Goal: Task Accomplishment & Management: Manage account settings

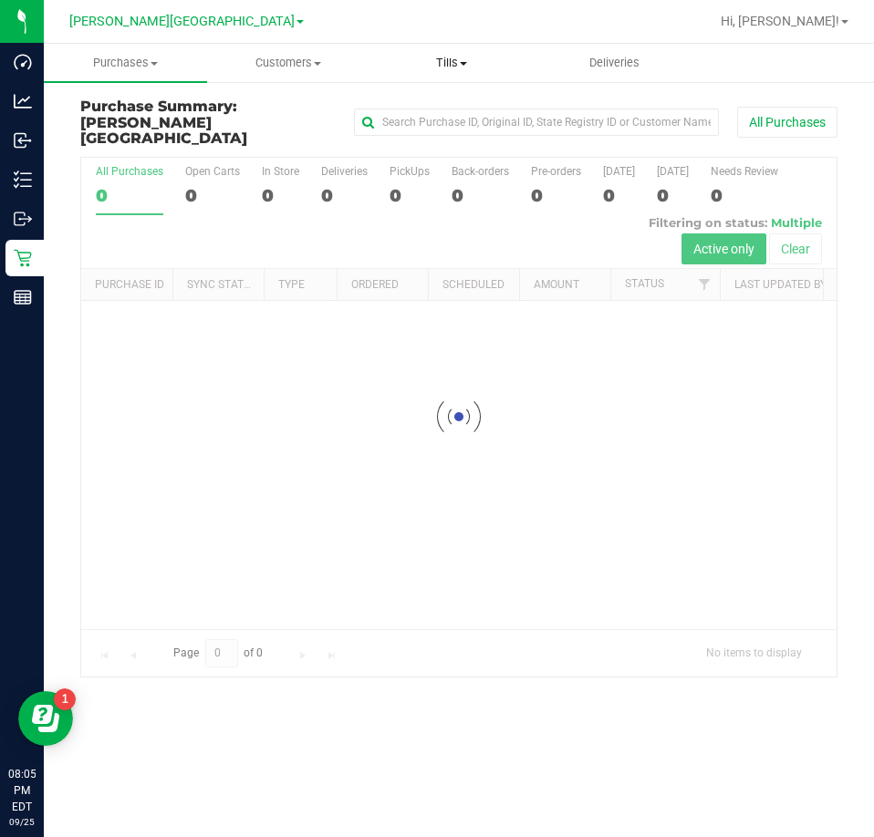
click at [447, 56] on span "Tills" at bounding box center [450, 63] width 161 height 16
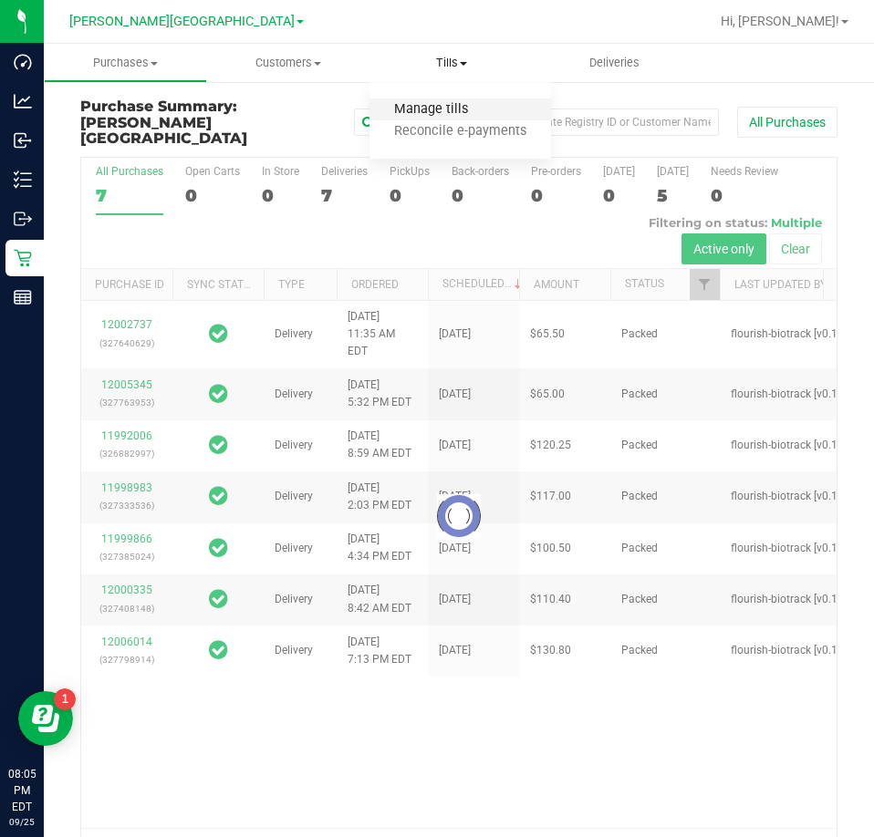
click at [430, 110] on span "Manage tills" at bounding box center [430, 110] width 123 height 16
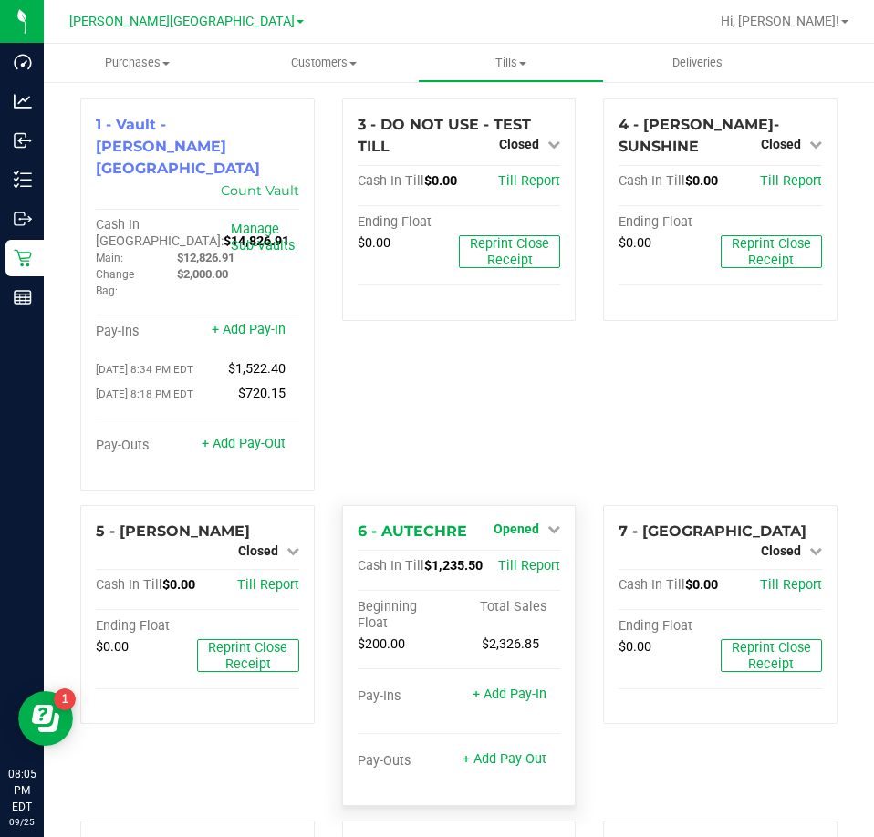
click at [516, 522] on span "Opened" at bounding box center [516, 529] width 46 height 15
click at [519, 559] on link "Close Till" at bounding box center [518, 566] width 49 height 15
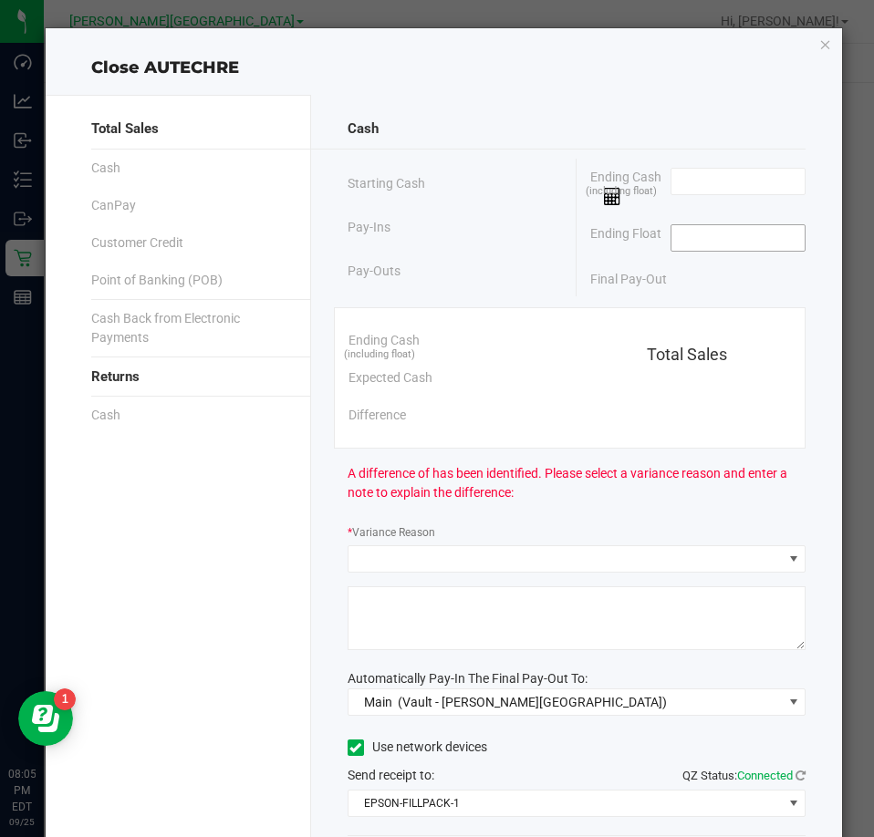
click at [745, 243] on input at bounding box center [738, 238] width 134 height 26
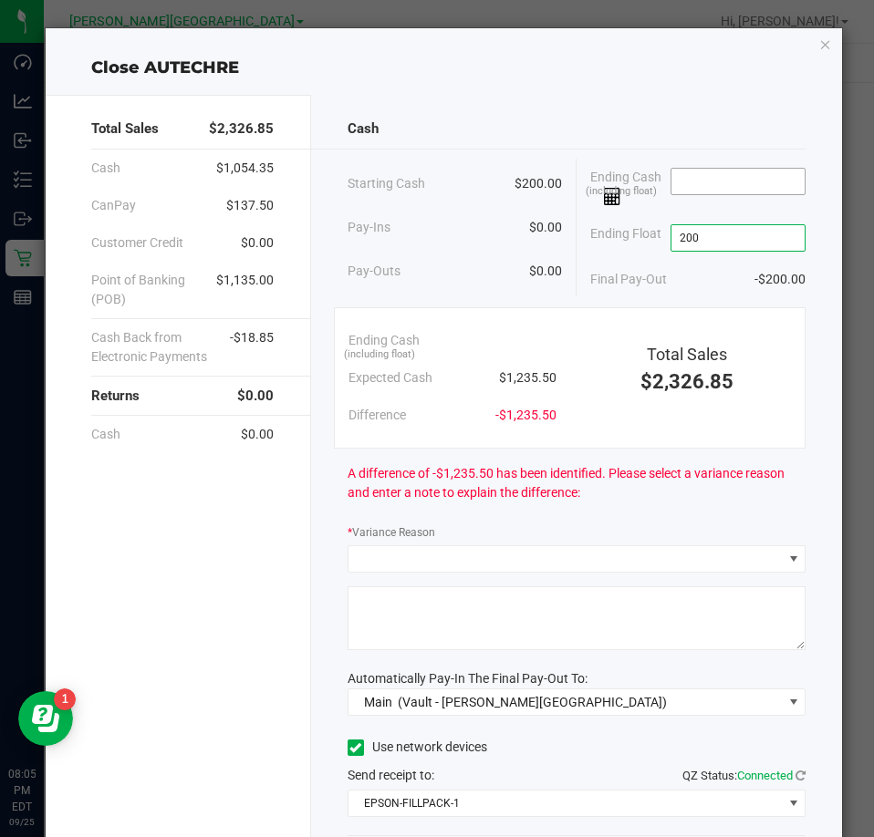
click at [708, 174] on input at bounding box center [738, 182] width 134 height 26
type input "$200.00"
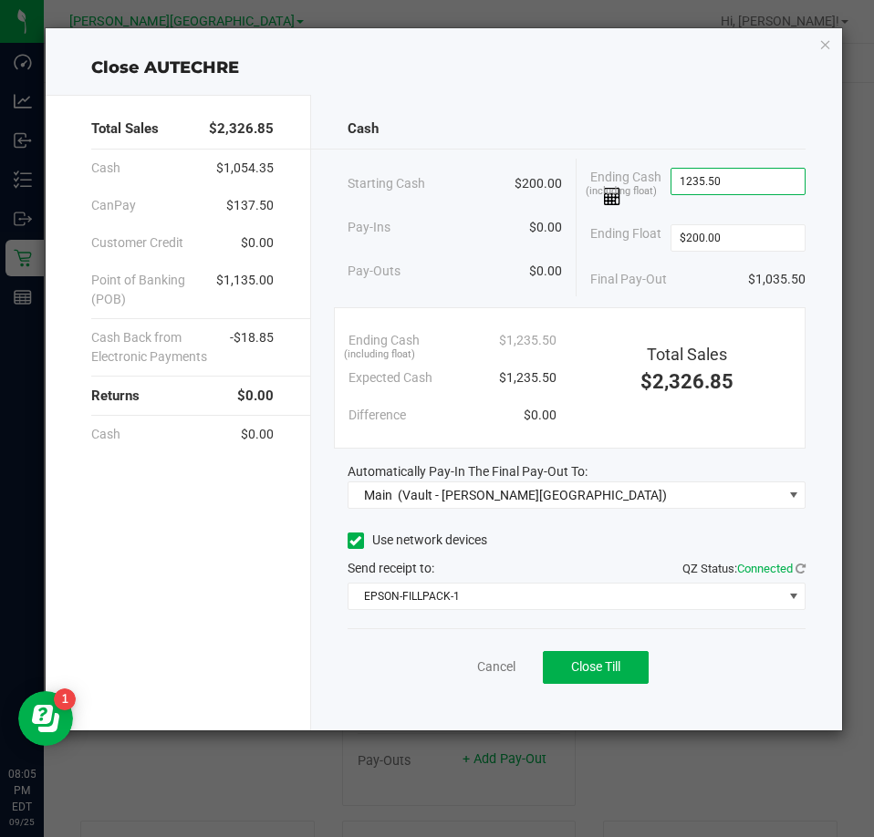
click at [493, 124] on div "Cash" at bounding box center [577, 128] width 458 height 39
type input "$1,235.50"
click at [610, 674] on span "Close Till" at bounding box center [595, 666] width 49 height 15
click at [453, 662] on link "Dismiss" at bounding box center [456, 667] width 44 height 19
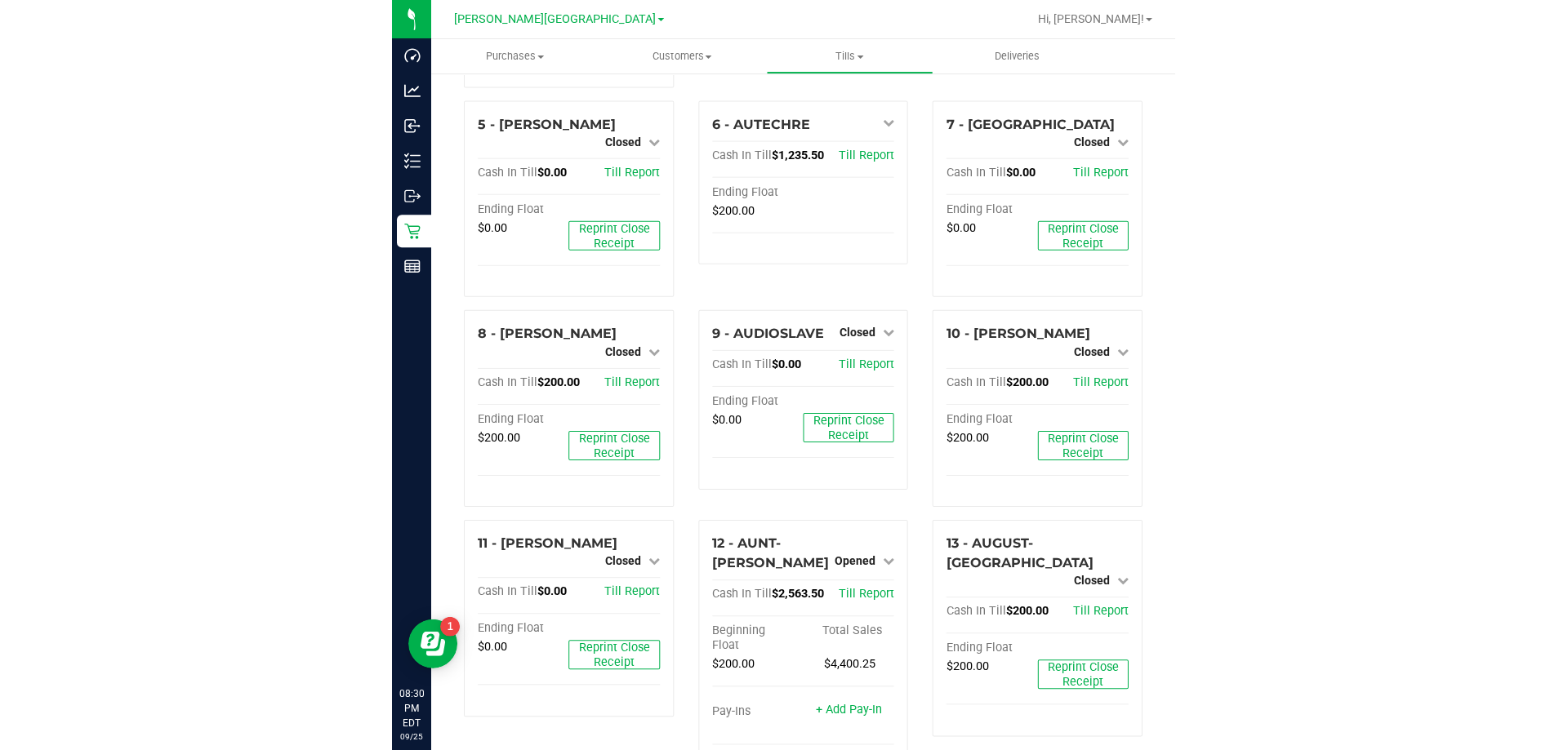
scroll to position [842, 0]
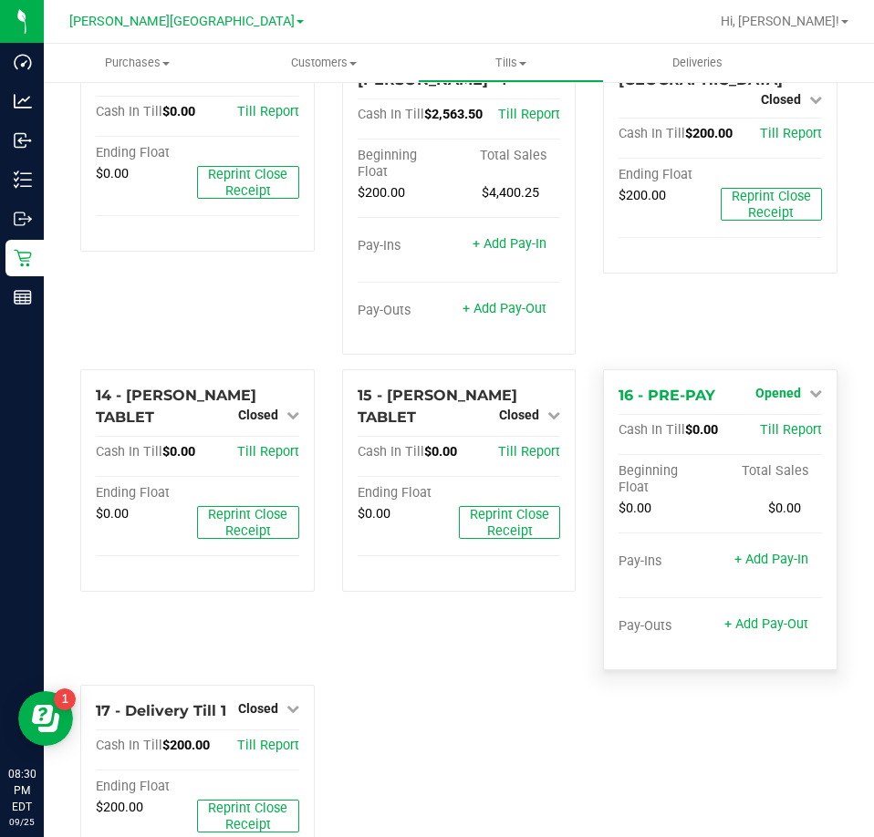
click at [770, 386] on span "Opened" at bounding box center [778, 393] width 46 height 15
click at [776, 424] on link "Close Till" at bounding box center [779, 431] width 49 height 15
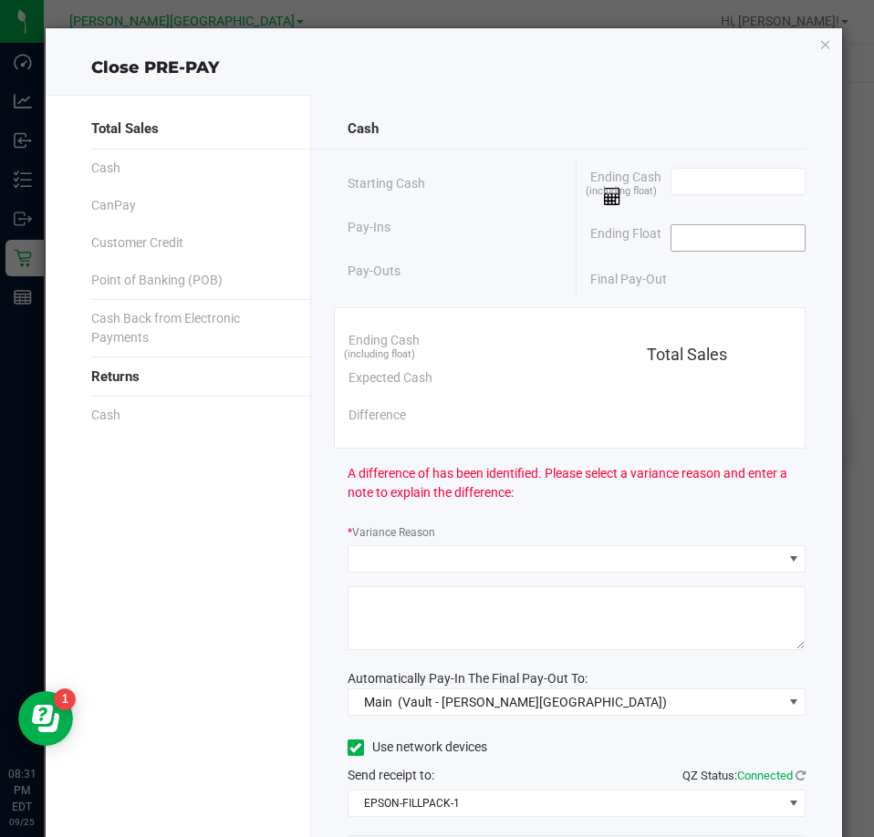
click at [725, 243] on input at bounding box center [738, 238] width 134 height 26
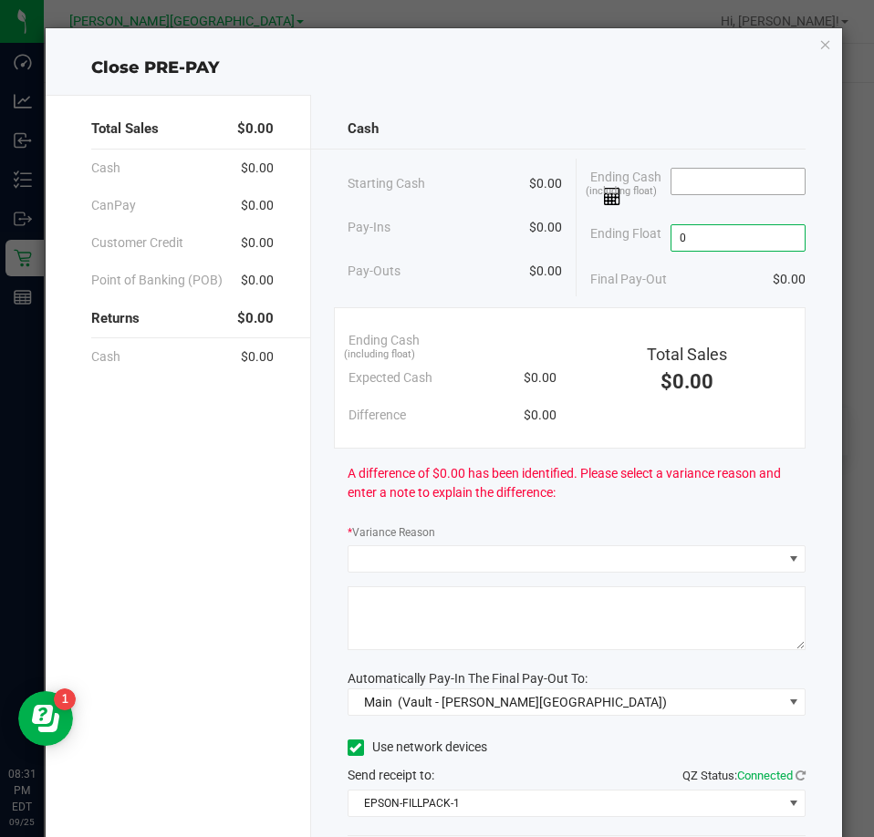
click at [711, 178] on input at bounding box center [738, 182] width 134 height 26
type input "$0.00"
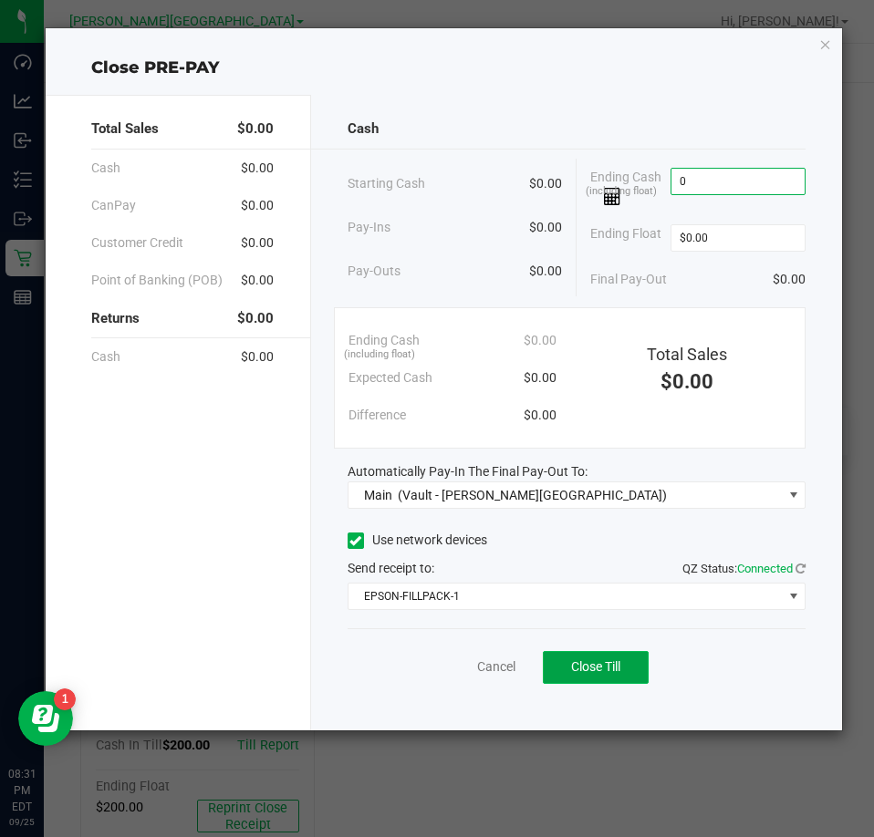
click at [601, 669] on span "Close Till" at bounding box center [595, 666] width 49 height 15
type input "$0.00"
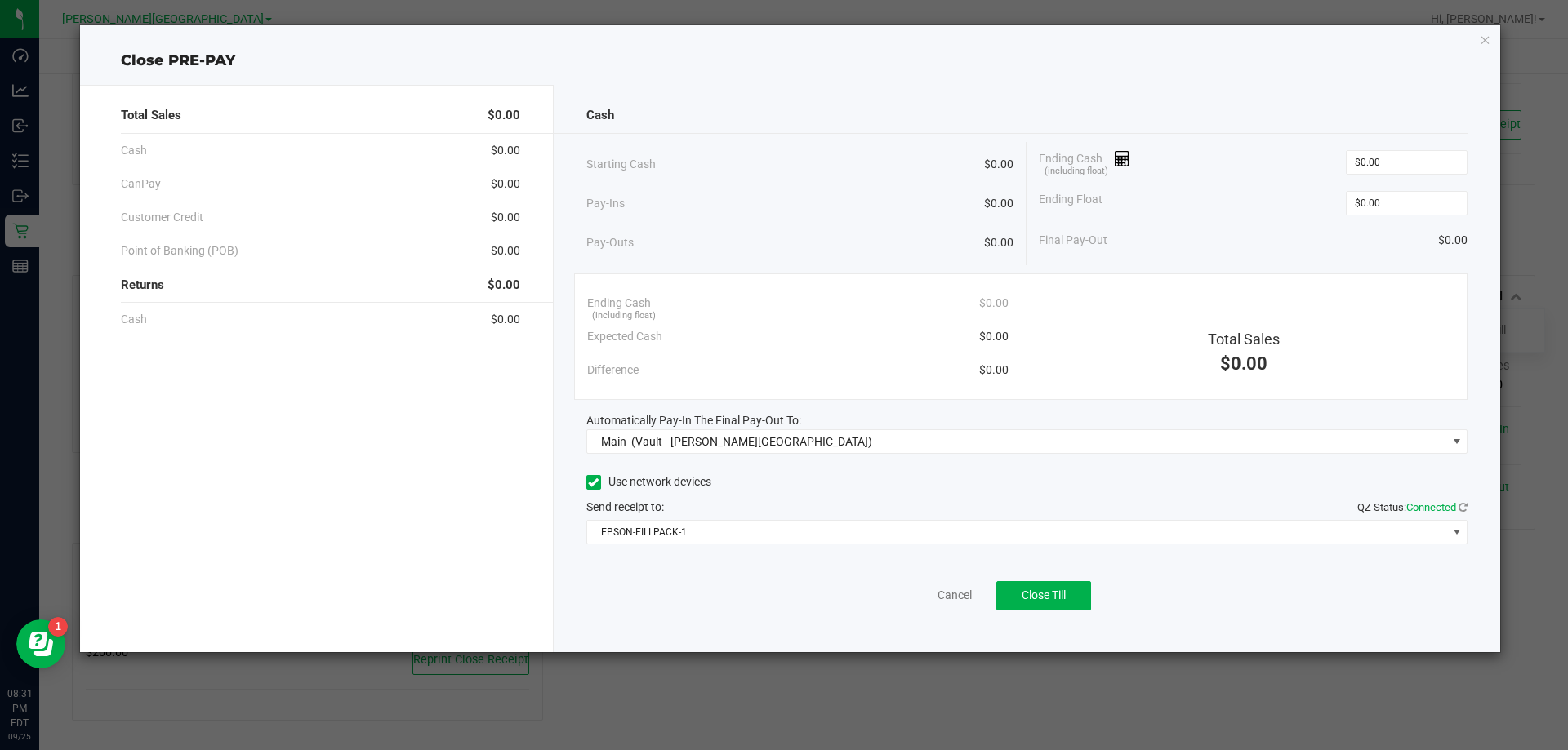
scroll to position [743, 0]
click at [782, 586] on button "Close Till" at bounding box center [1044, 595] width 95 height 30
click at [782, 32] on icon "button" at bounding box center [1486, 39] width 12 height 20
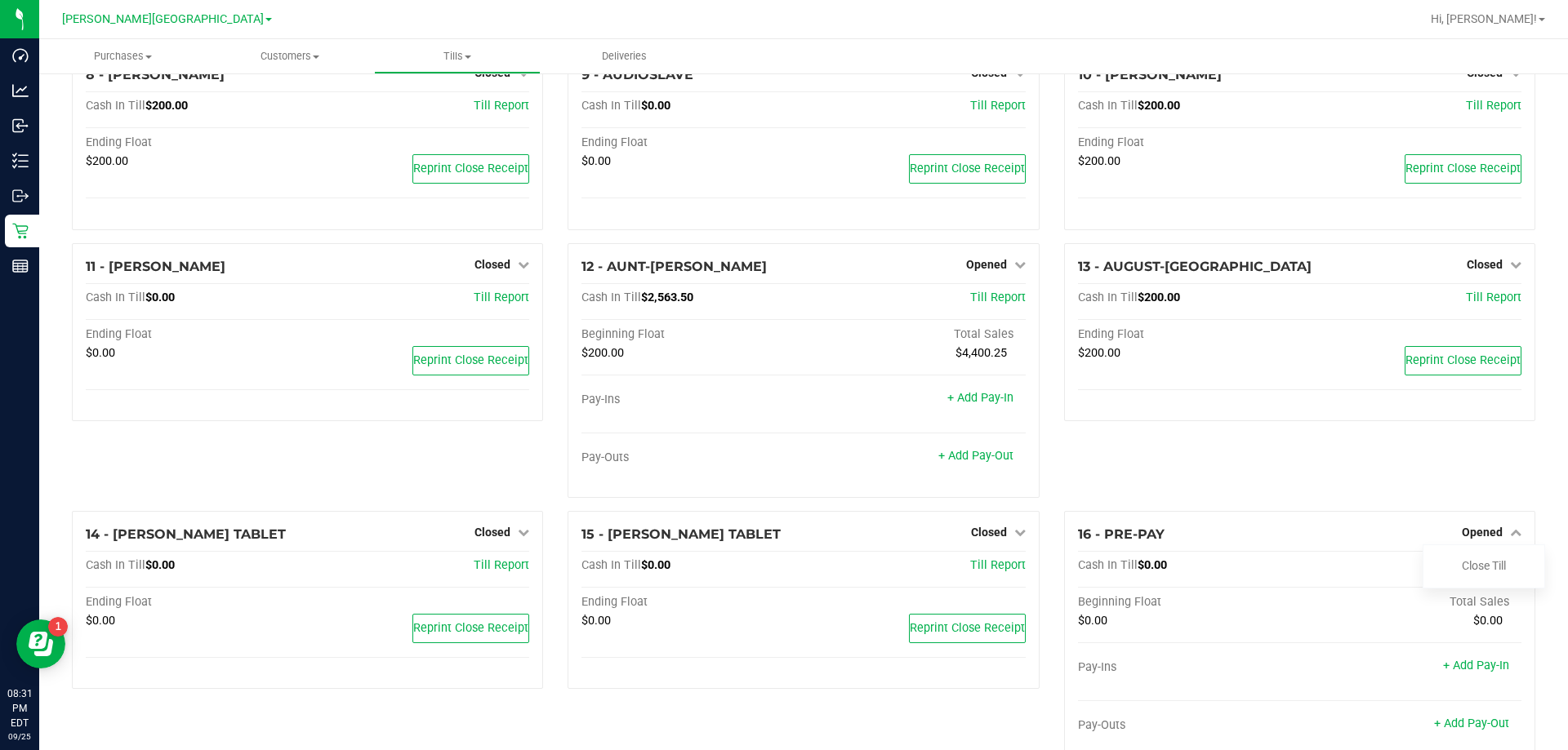
scroll to position [416, 0]
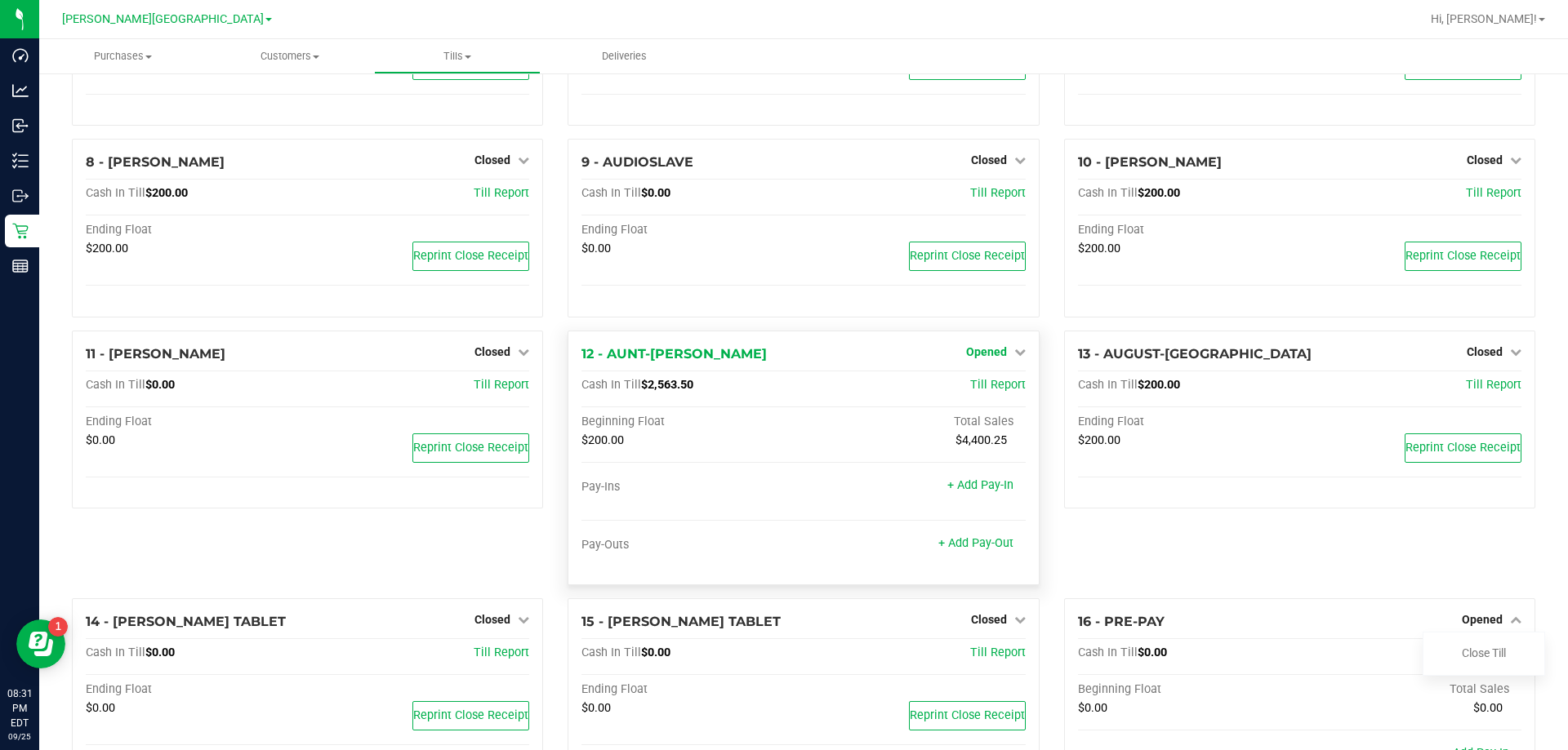
click at [782, 358] on span "Opened" at bounding box center [987, 352] width 41 height 13
click at [782, 390] on link "Close Till" at bounding box center [988, 385] width 44 height 13
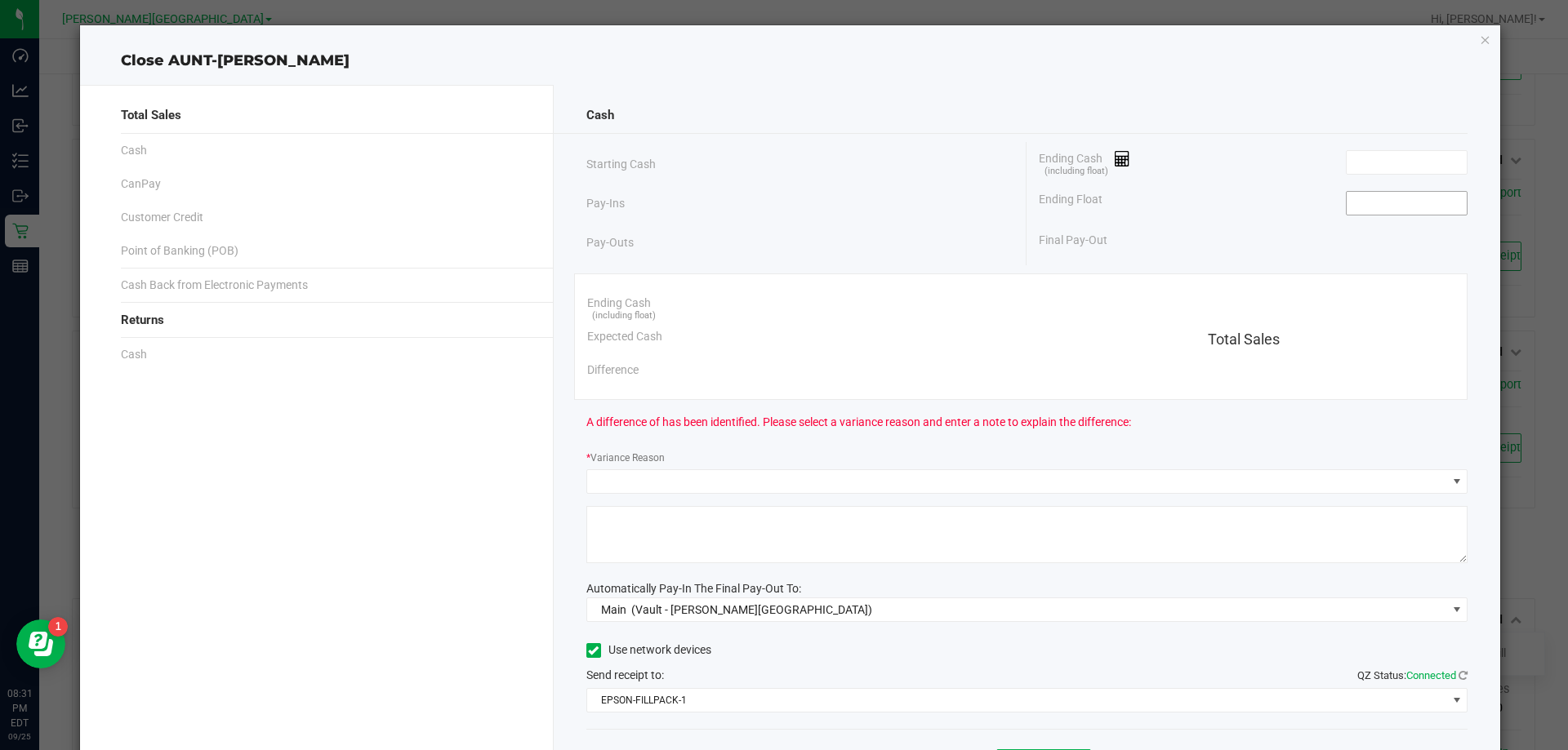
click at [782, 203] on input at bounding box center [1407, 203] width 120 height 23
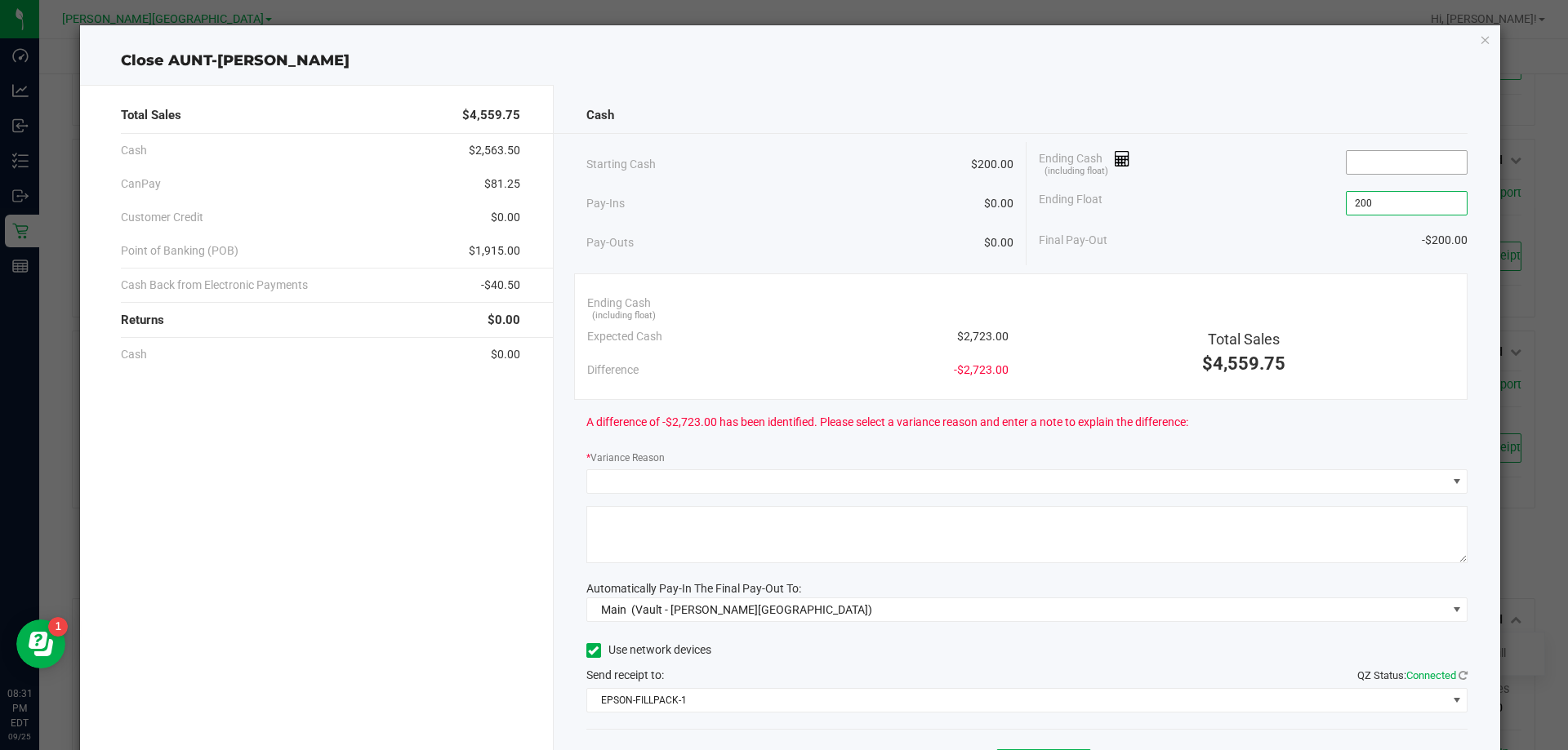
type input "$200.00"
click at [782, 165] on input at bounding box center [1407, 163] width 120 height 23
click at [782, 163] on input "2516" at bounding box center [1407, 163] width 120 height 23
click at [782, 165] on input "2516" at bounding box center [1407, 163] width 120 height 23
click at [782, 160] on input "2716" at bounding box center [1407, 163] width 120 height 23
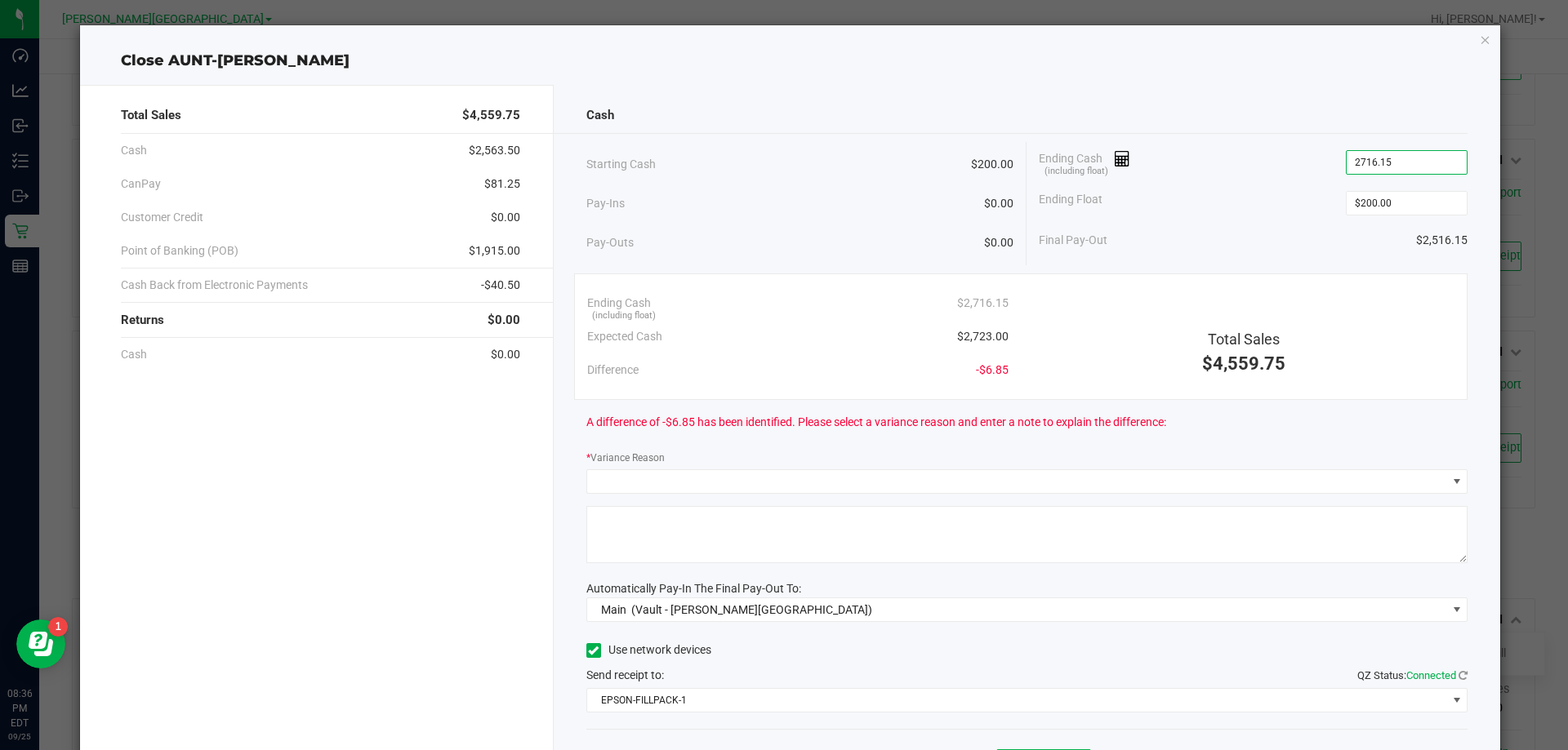
type input "$2,716.15"
click at [782, 392] on div "Ending Cash (including float) $2,716.15 Expected Cash $2,723.00 Difference -$6.…" at bounding box center [1021, 337] width 895 height 126
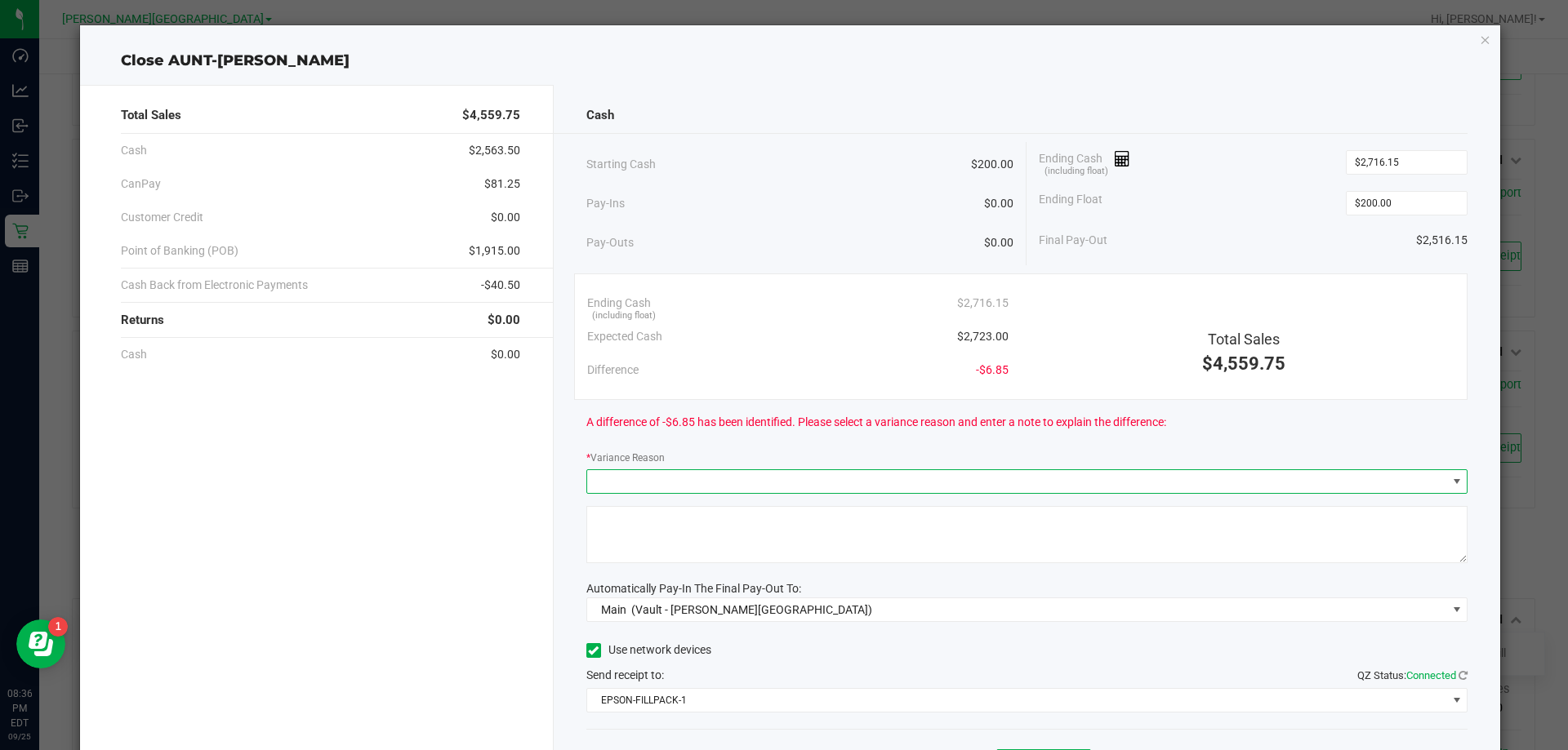
click at [782, 478] on span at bounding box center [1457, 482] width 13 height 13
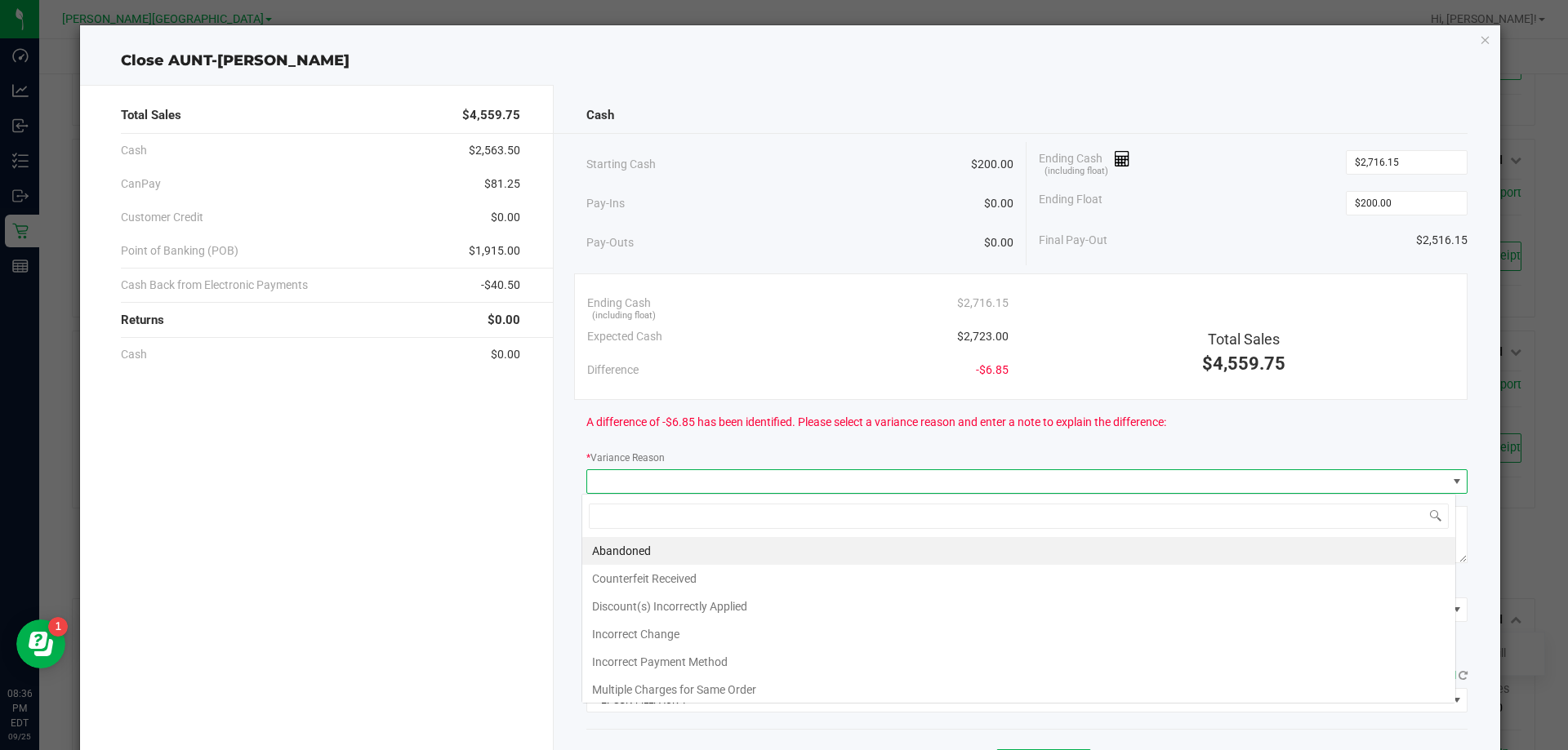
scroll to position [24, 874]
click at [654, 630] on li "Incorrect Change" at bounding box center [1018, 634] width 873 height 28
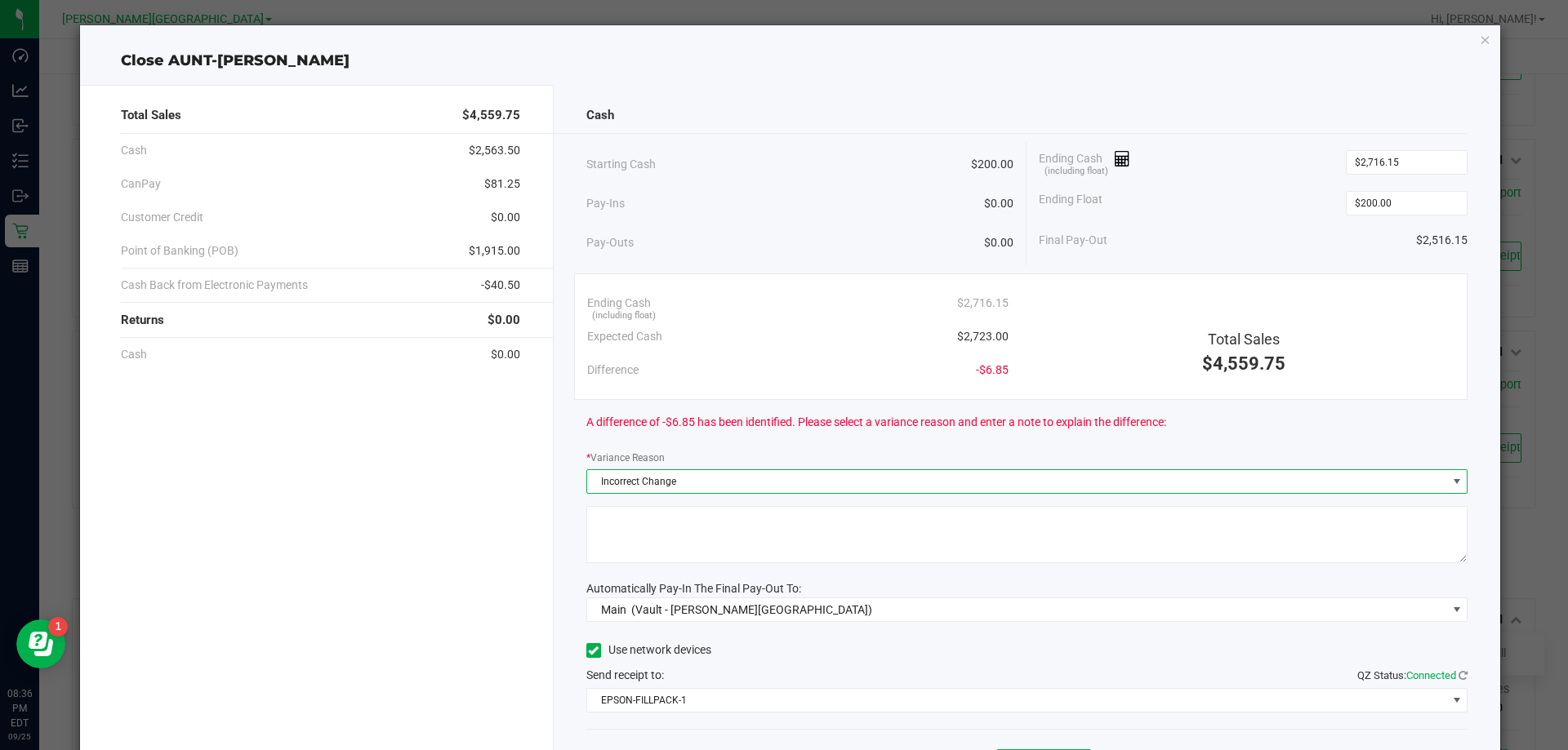
click at [670, 548] on textarea at bounding box center [1027, 535] width 882 height 57
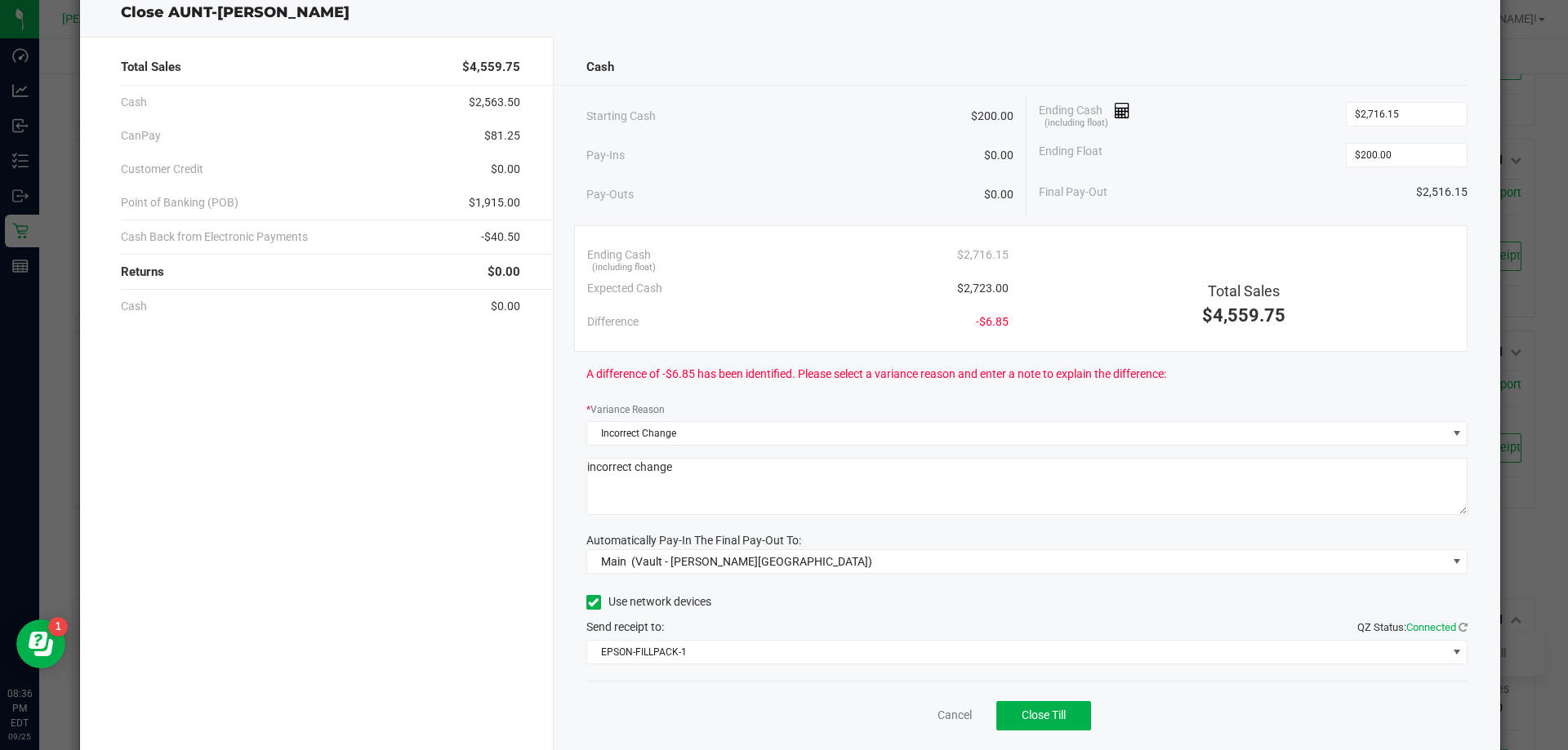
scroll to position [96, 0]
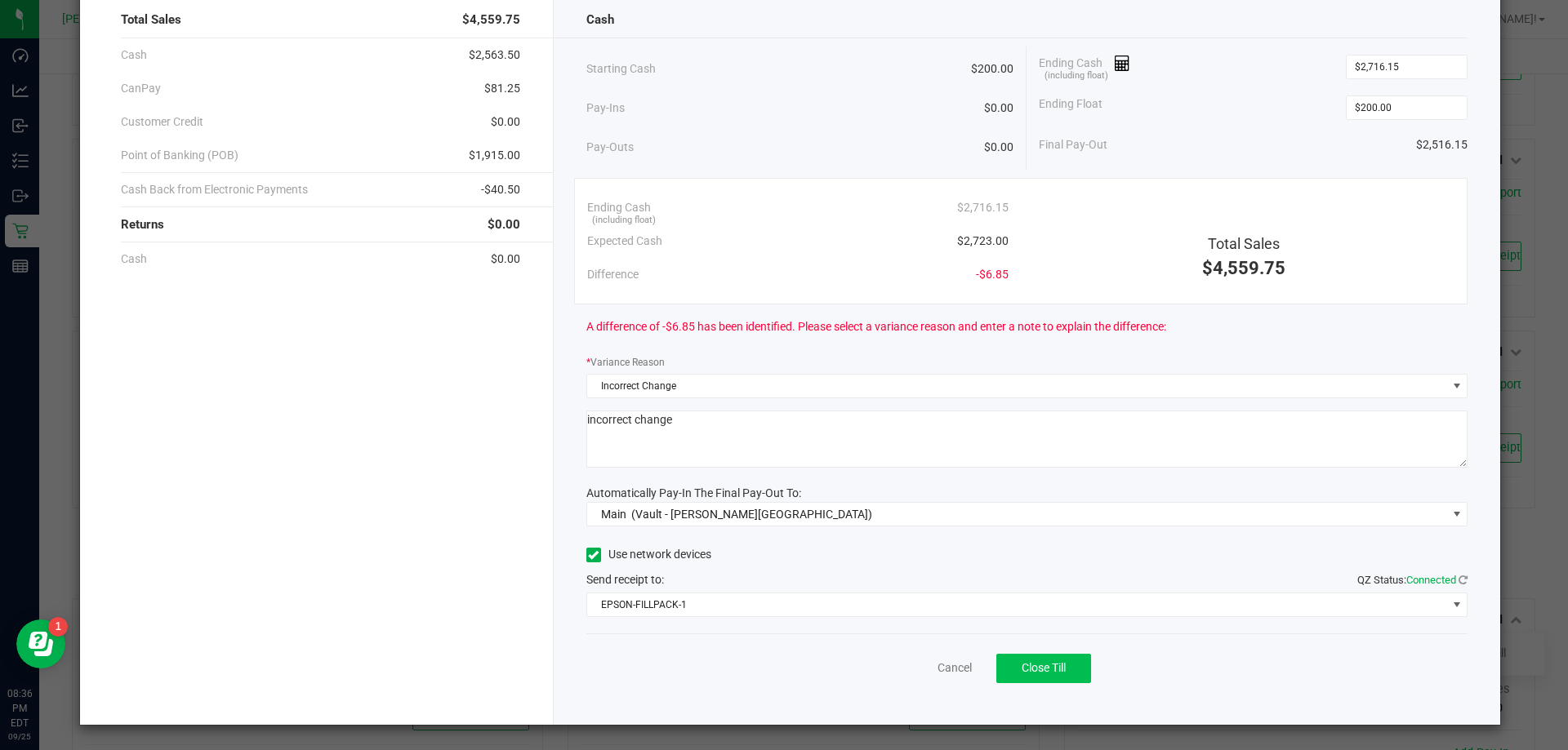
type textarea "incorrect change"
click at [782, 662] on span "Close Till" at bounding box center [1043, 668] width 44 height 13
click at [782, 664] on link "Dismiss" at bounding box center [919, 668] width 39 height 17
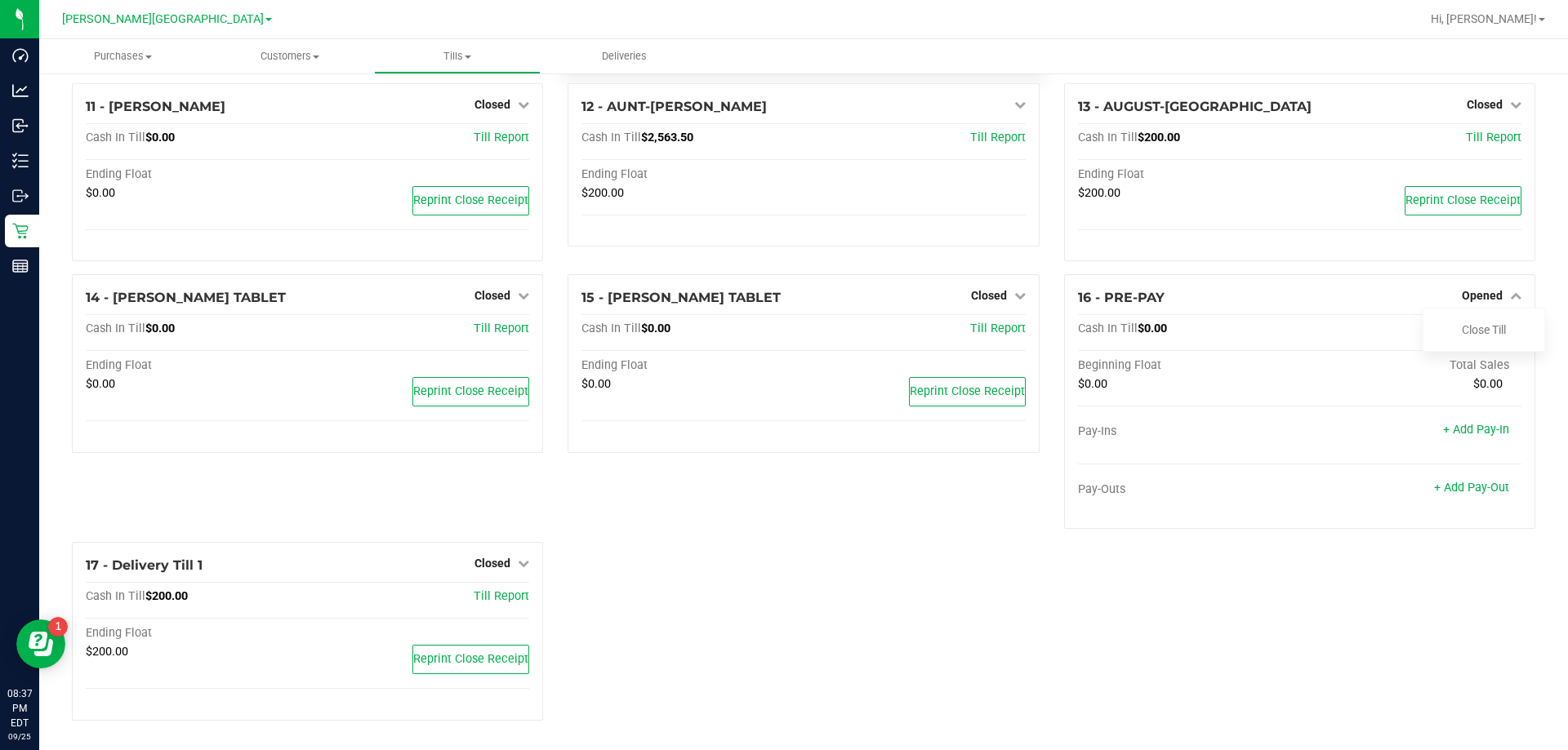
scroll to position [667, 0]
click at [782, 334] on div "Cash In Till $0.00" at bounding box center [1226, 328] width 296 height 14
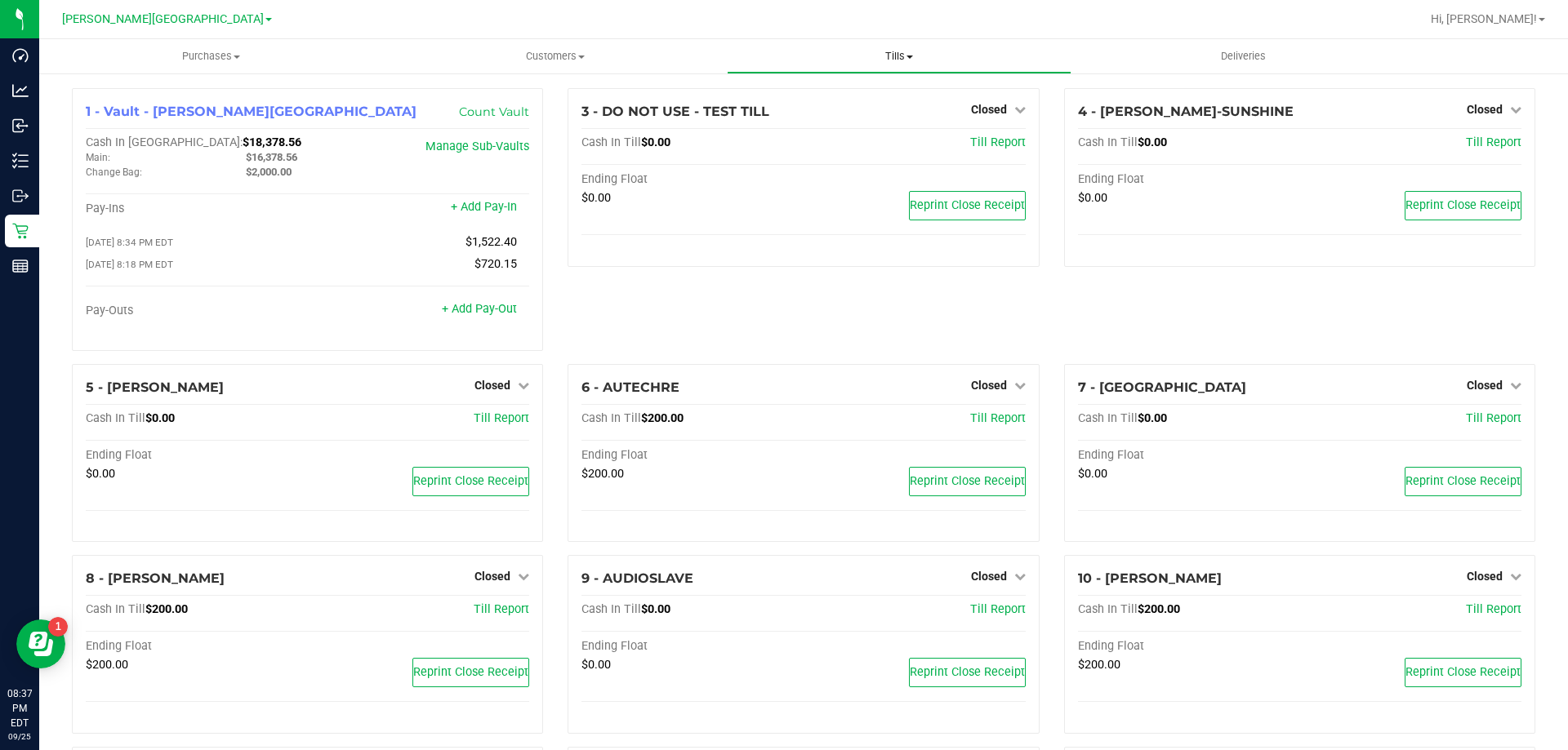
click at [902, 64] on uib-tab-heading "Tills Manage tills Reconcile e-payments" at bounding box center [899, 56] width 342 height 32
click at [806, 118] on span "Reconcile e-payments" at bounding box center [809, 118] width 163 height 14
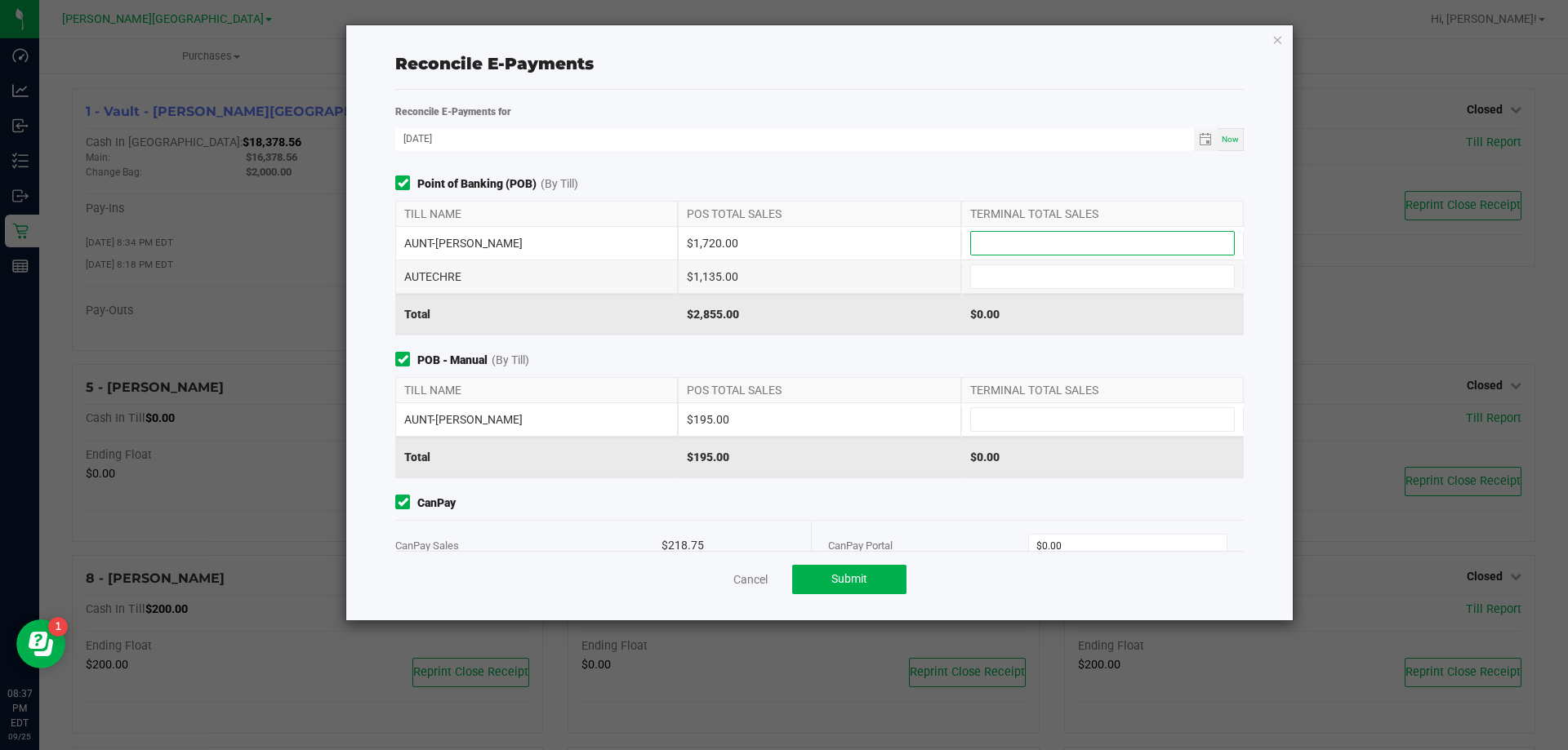
click at [1027, 247] on input at bounding box center [1102, 243] width 263 height 23
type input "$1,720.00"
type input "$1,135.00"
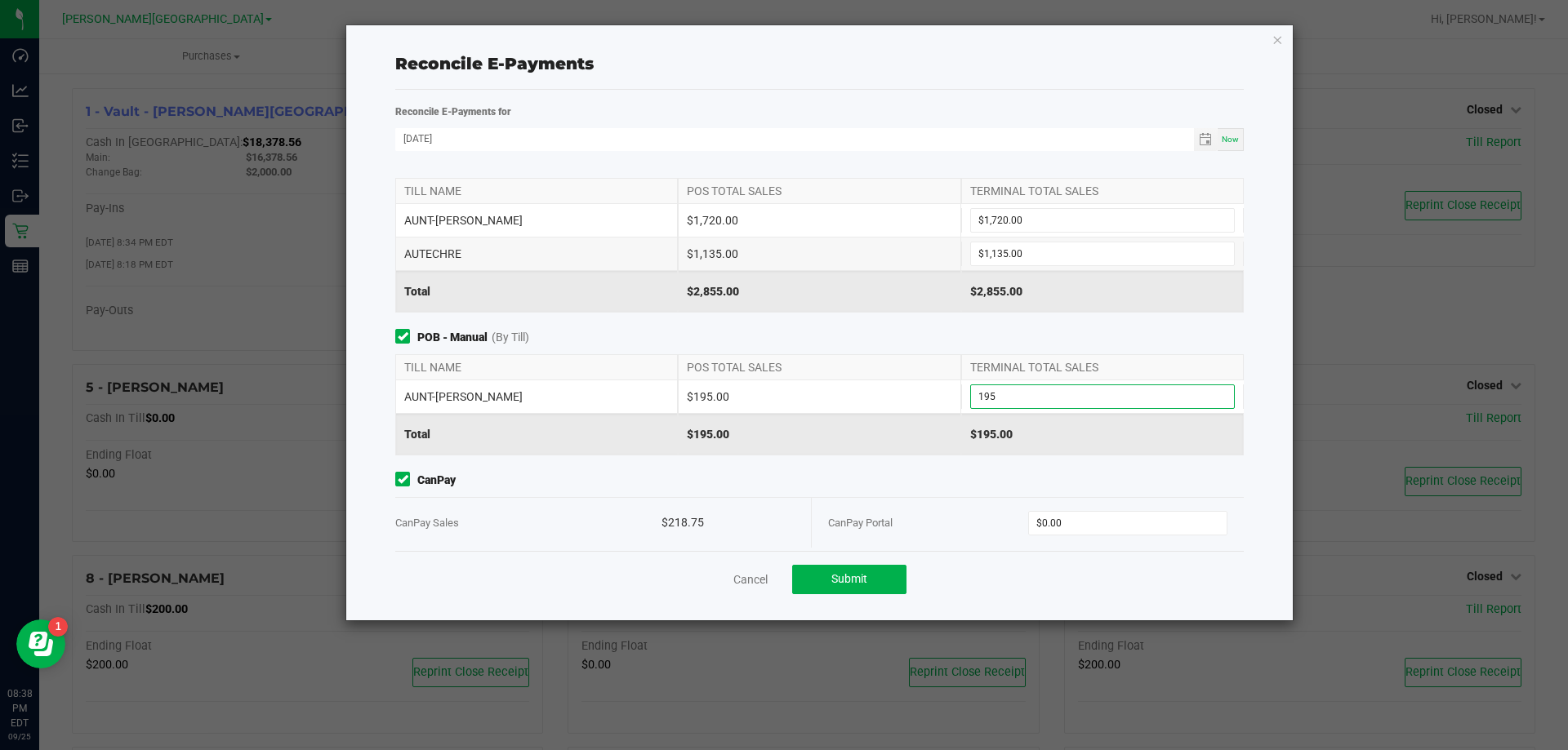
scroll to position [35, 0]
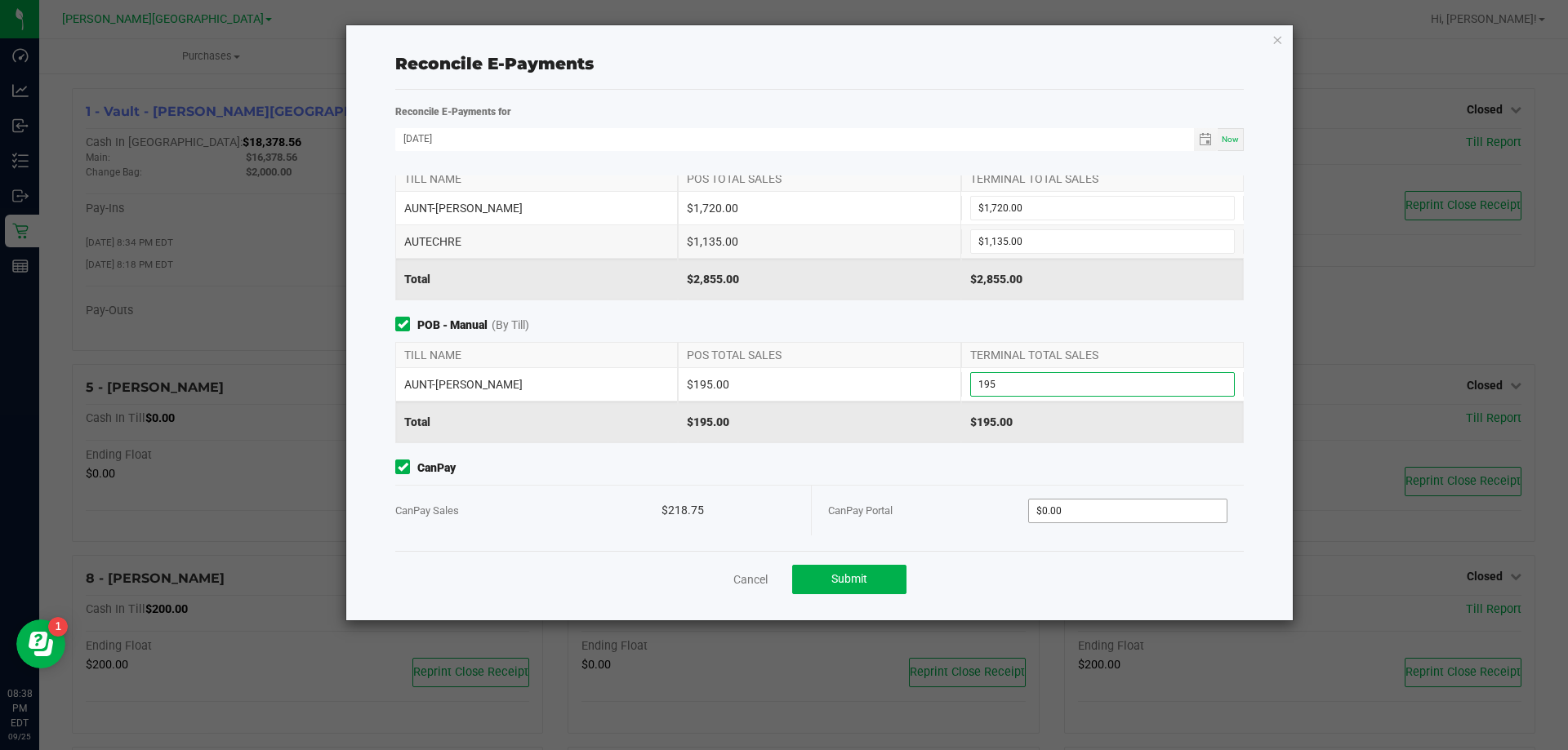
type input "$195.00"
click at [1086, 517] on input "0" at bounding box center [1128, 511] width 199 height 23
type input "$218.75"
click at [989, 550] on div "Point of Banking (POB) (By Till) TILL NAME POS TOTAL SALES TERMINAL TOTAL SALES…" at bounding box center [819, 363] width 873 height 376
click at [890, 576] on button "Submit" at bounding box center [850, 579] width 115 height 30
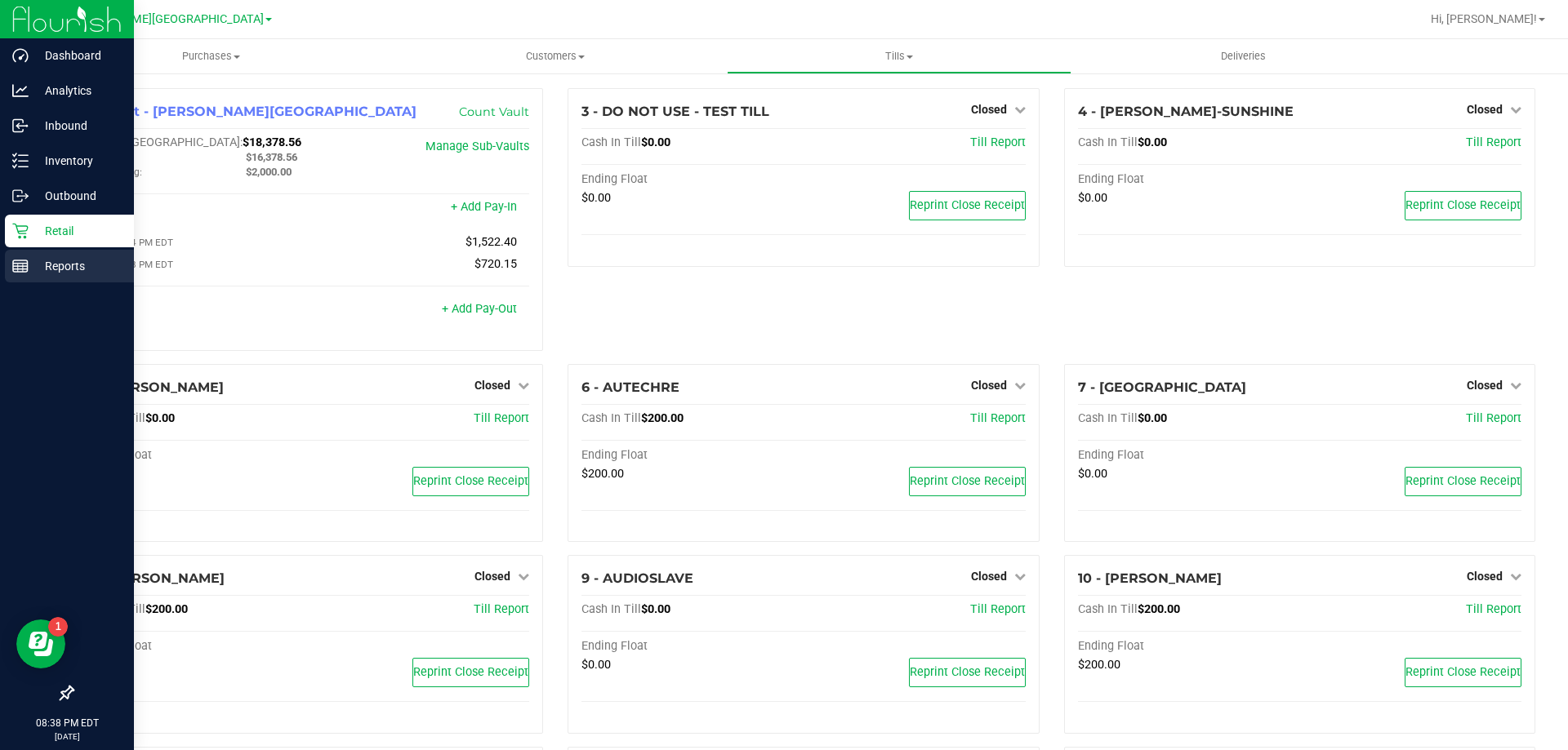
click at [56, 268] on p "Reports" at bounding box center [77, 266] width 98 height 20
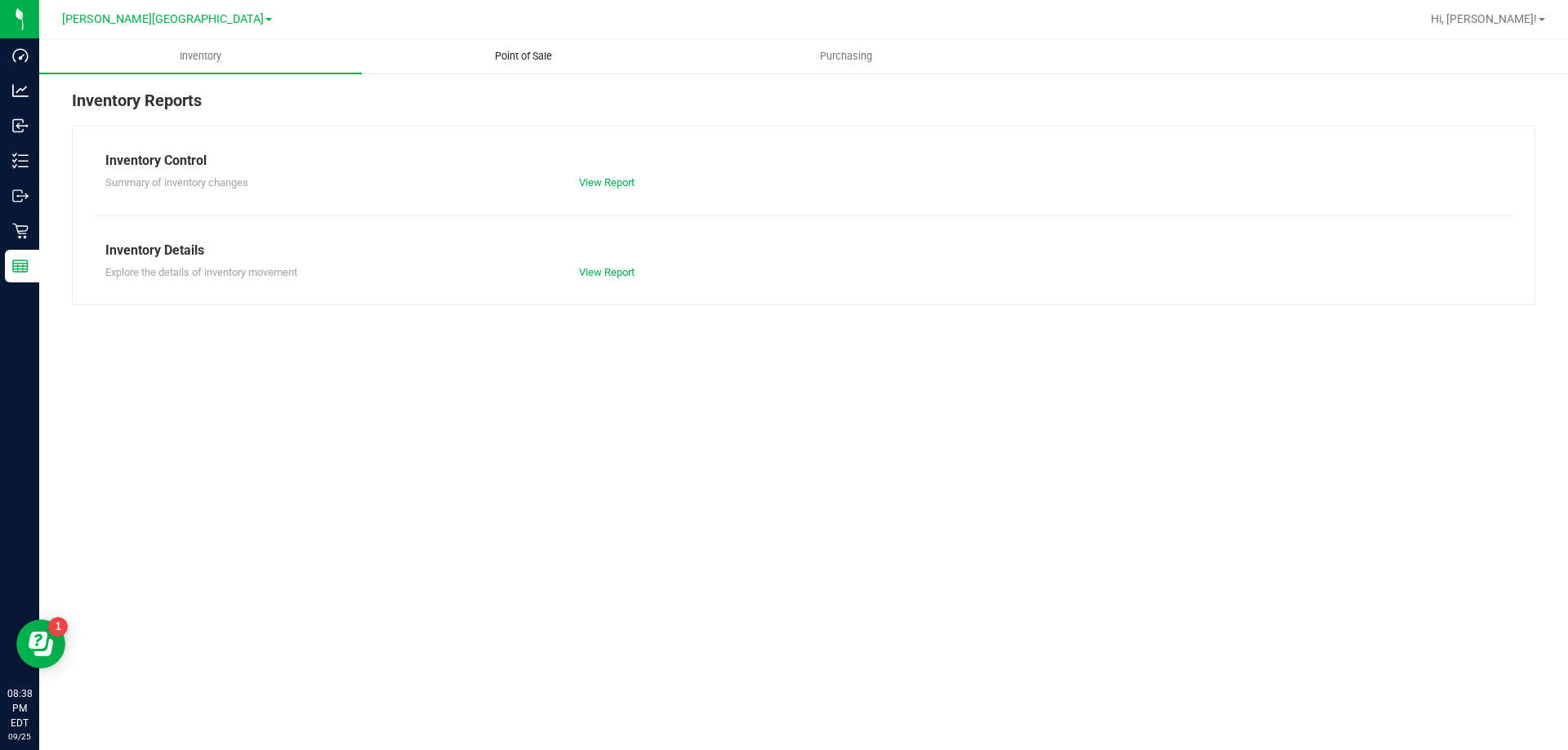
click at [510, 61] on span "Point of Sale" at bounding box center [523, 56] width 101 height 14
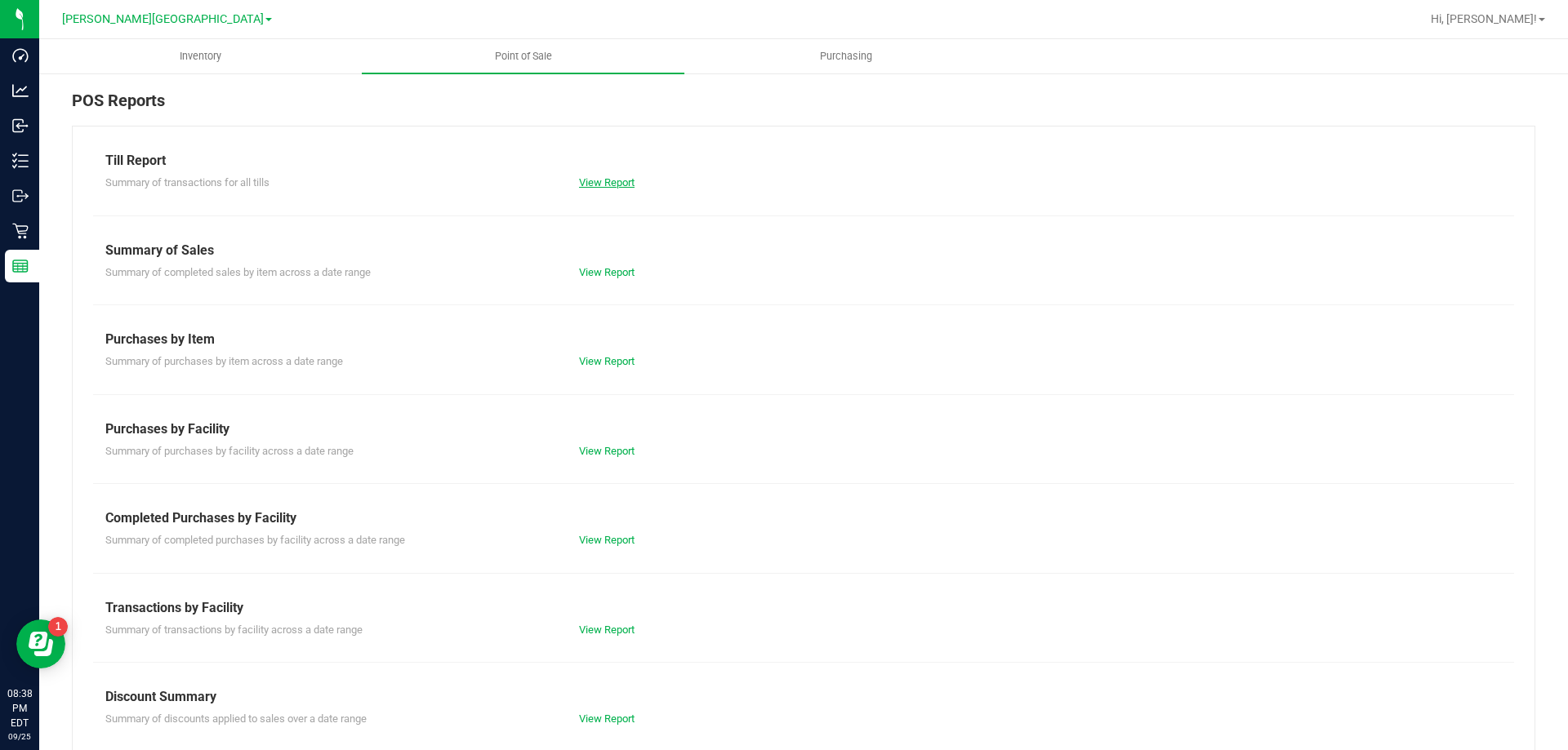
click at [620, 187] on link "View Report" at bounding box center [607, 183] width 56 height 13
